Goal: Transaction & Acquisition: Purchase product/service

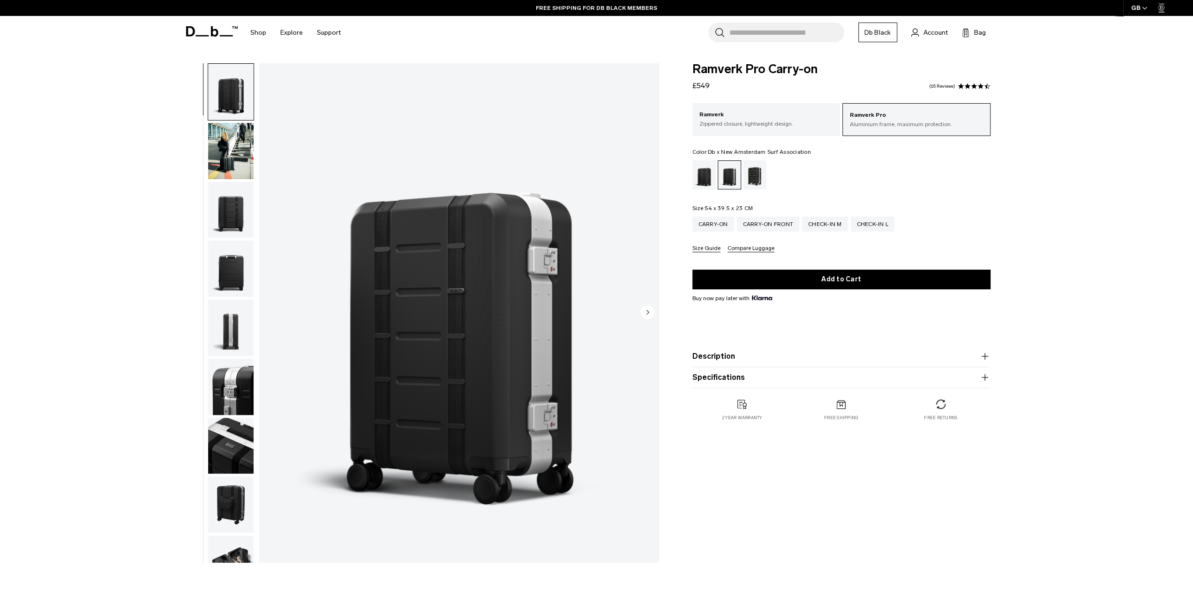
drag, startPoint x: 756, startPoint y: 174, endPoint x: 739, endPoint y: 182, distance: 19.1
click at [756, 174] on div "Db x New Amsterdam Surf Association" at bounding box center [755, 174] width 24 height 29
click at [977, 82] on div "Ramverk Pro Carry-on £549 4.5 star rating 65 Reviews" at bounding box center [841, 77] width 298 height 28
click at [975, 85] on span at bounding box center [974, 86] width 7 height 7
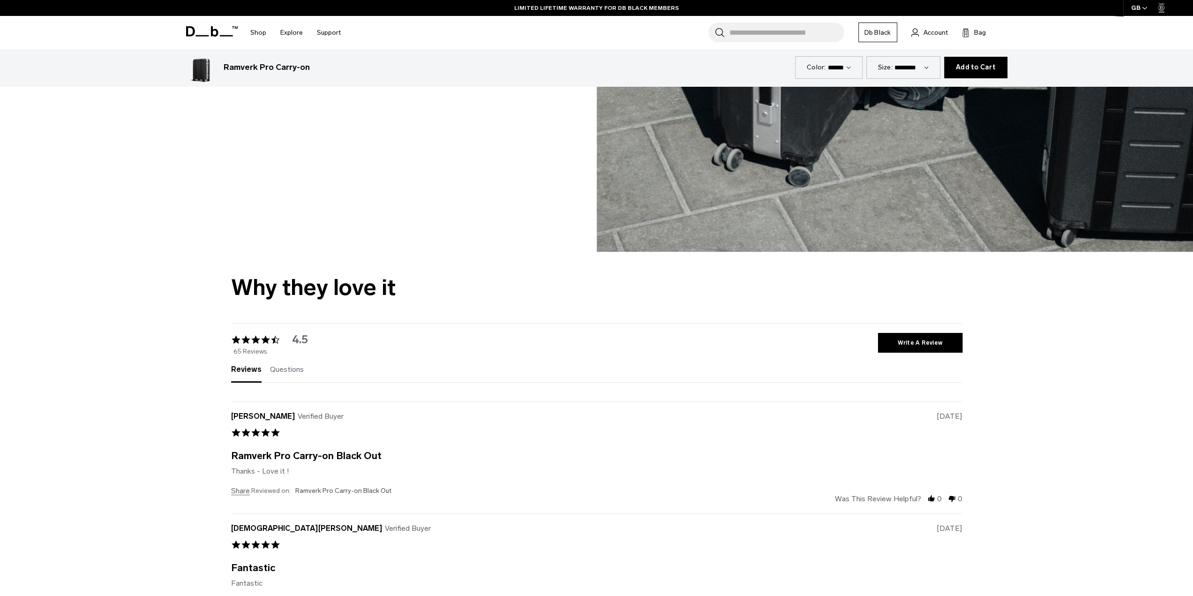
scroll to position [3404, 0]
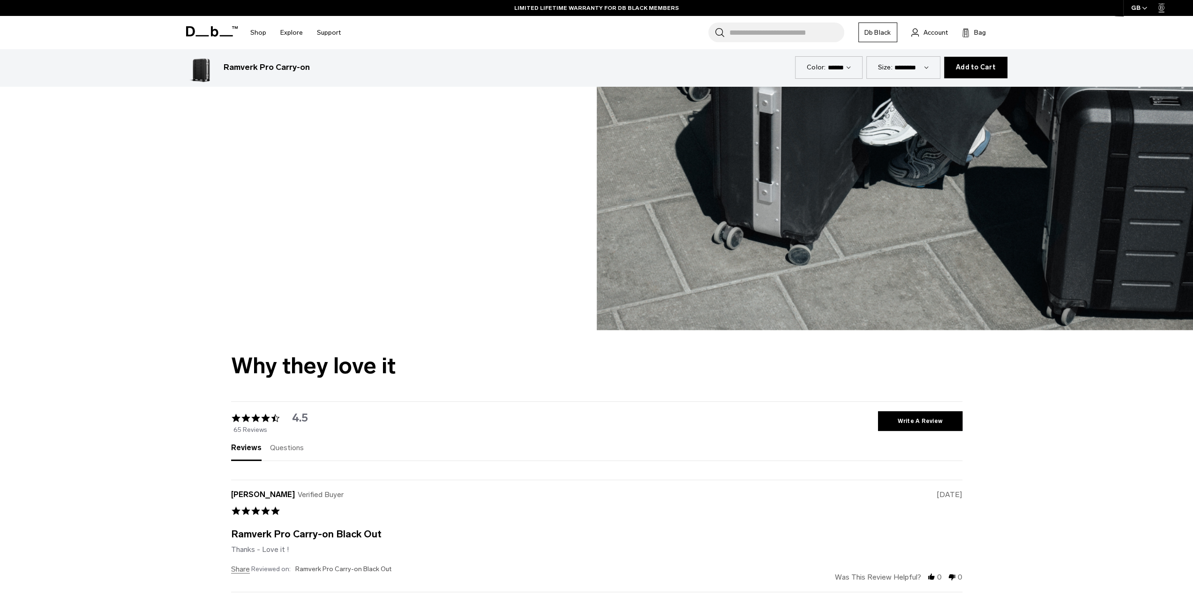
click at [285, 449] on span "Questions" at bounding box center [287, 447] width 34 height 9
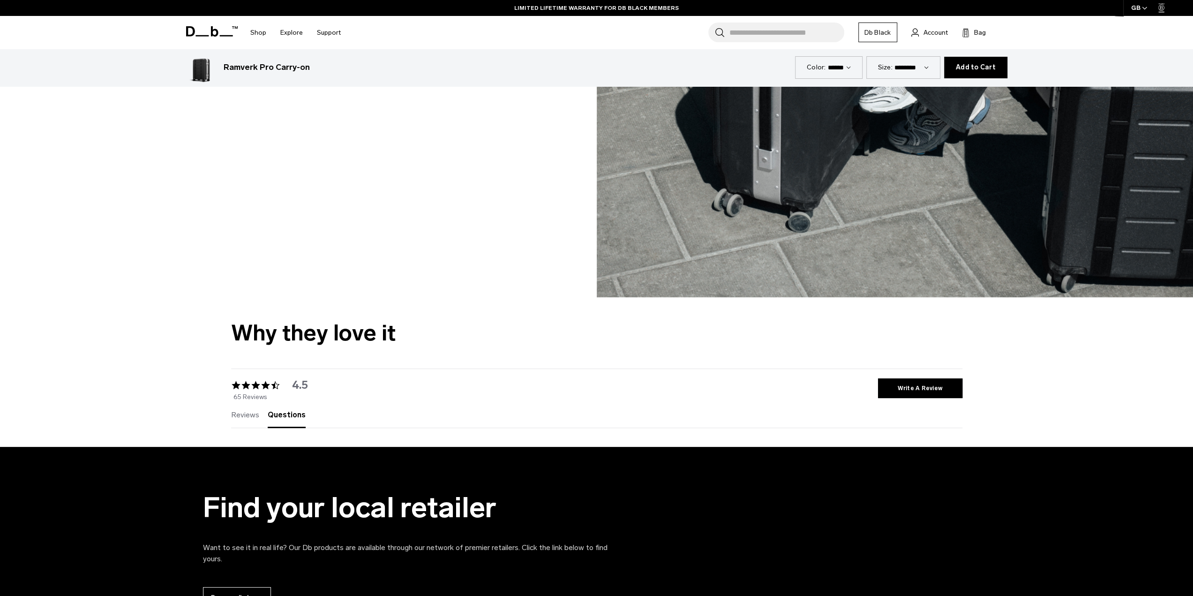
scroll to position [3451, 0]
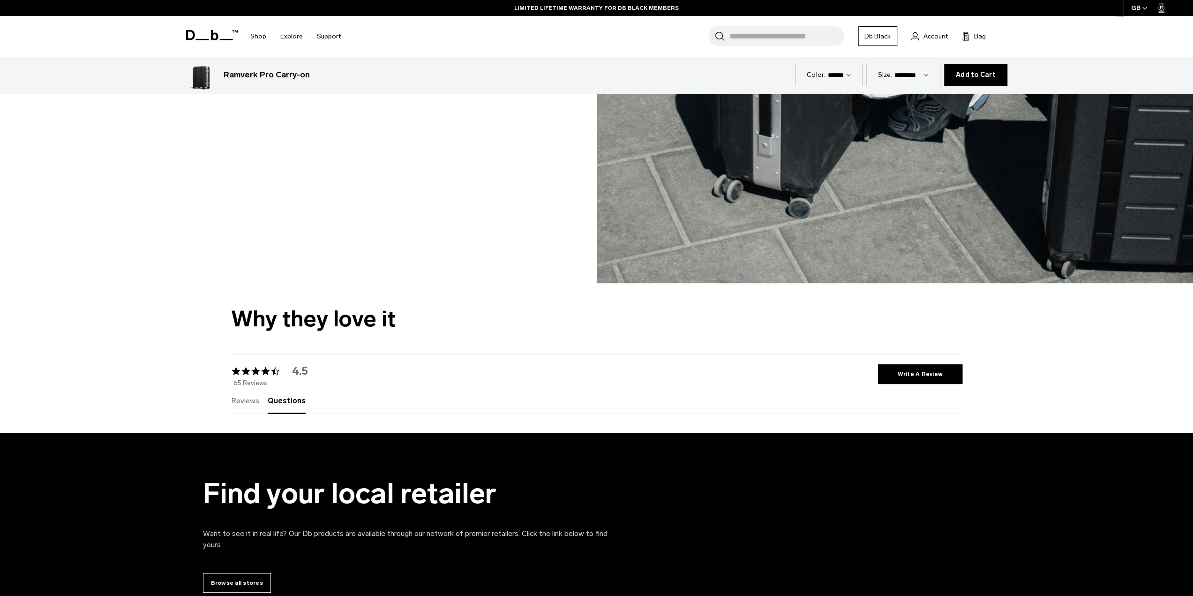
click at [240, 403] on span "Reviews" at bounding box center [245, 400] width 28 height 9
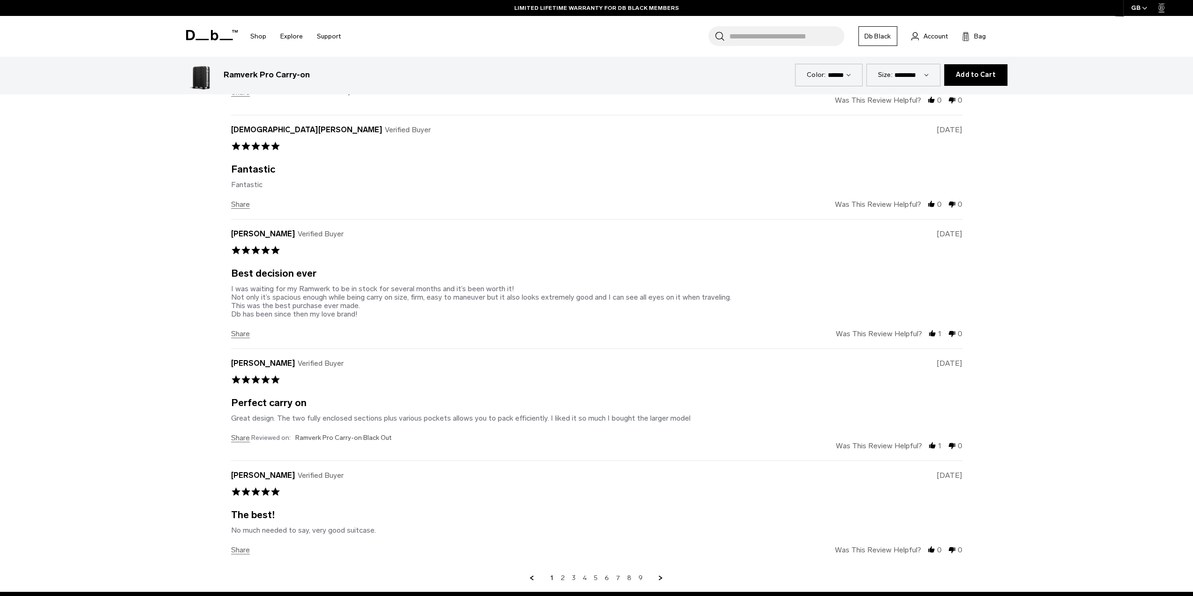
scroll to position [4014, 0]
